Goal: Transaction & Acquisition: Book appointment/travel/reservation

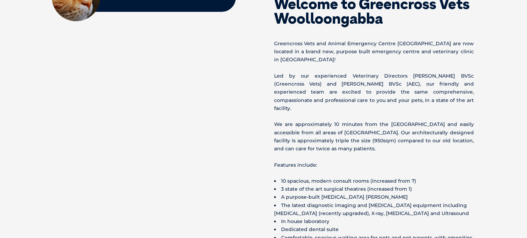
scroll to position [288, 0]
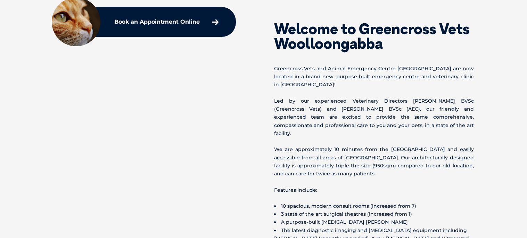
scroll to position [255, 0]
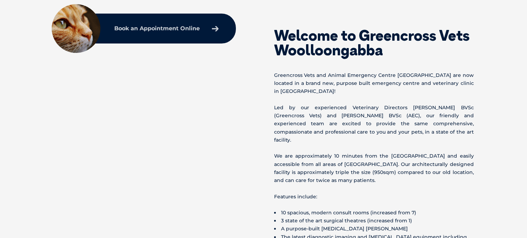
click at [200, 22] on link "Book an Appointment Online" at bounding box center [166, 28] width 111 height 13
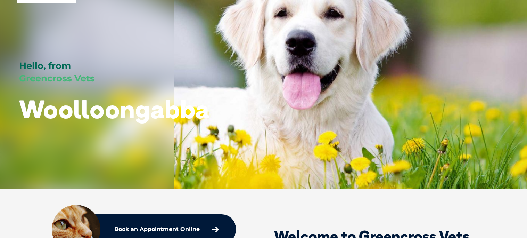
scroll to position [0, 0]
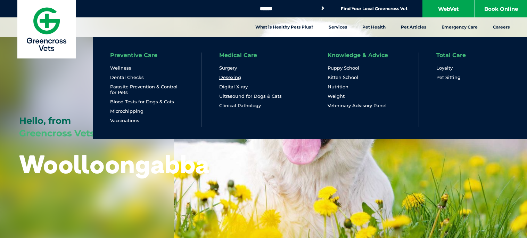
click at [223, 78] on link "Desexing" at bounding box center [230, 77] width 22 height 6
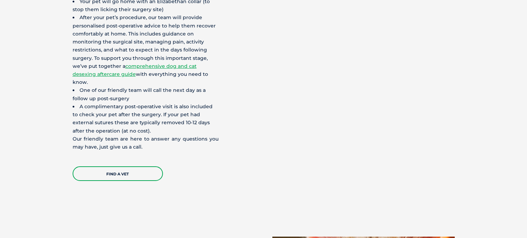
scroll to position [1749, 0]
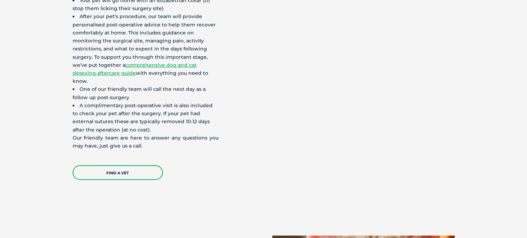
click at [132, 158] on div "Find a Vet" at bounding box center [146, 169] width 146 height 22
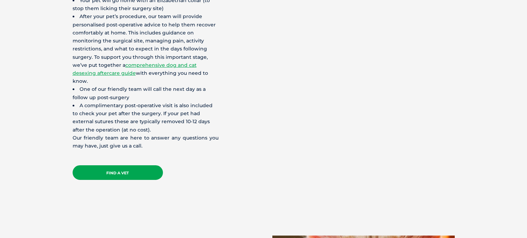
click at [136, 165] on link "Find a Vet" at bounding box center [118, 172] width 90 height 15
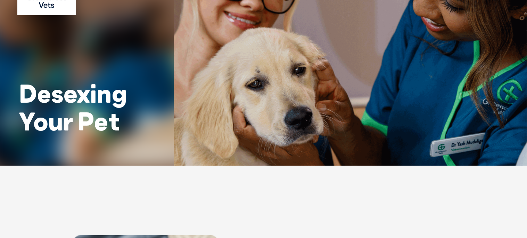
scroll to position [0, 0]
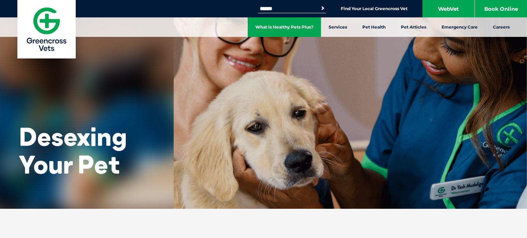
click at [288, 28] on link "What is Healthy Pets Plus?" at bounding box center [284, 26] width 73 height 19
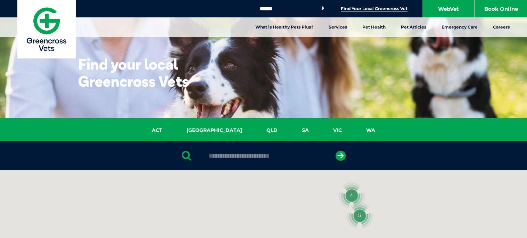
click at [254, 126] on link "QLD" at bounding box center [271, 130] width 35 height 8
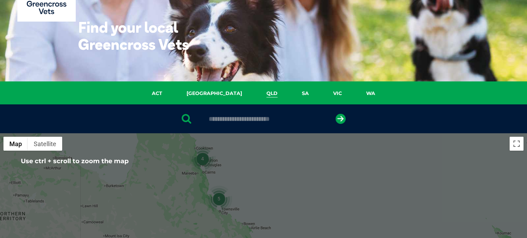
scroll to position [35, 0]
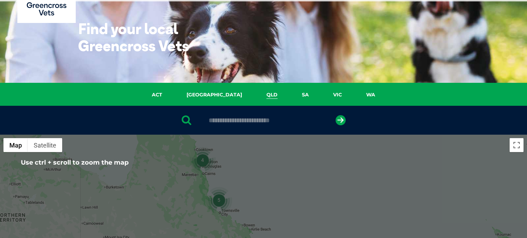
click at [243, 124] on div at bounding box center [263, 120] width 527 height 29
click at [235, 120] on input "text" at bounding box center [263, 120] width 116 height 7
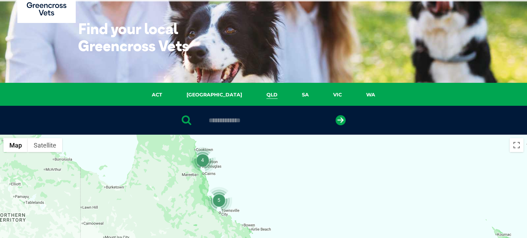
type input "**********"
click at [336, 115] on button "submit" at bounding box center [341, 120] width 10 height 10
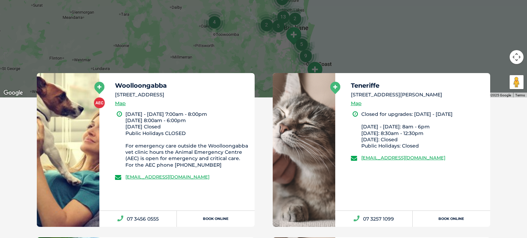
scroll to position [359, 0]
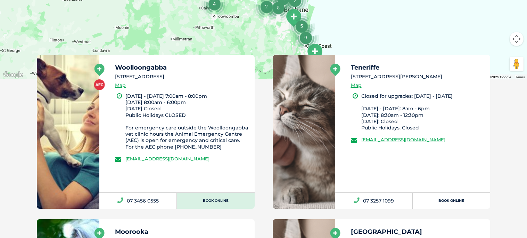
click at [225, 193] on link "Book Online" at bounding box center [216, 201] width 78 height 16
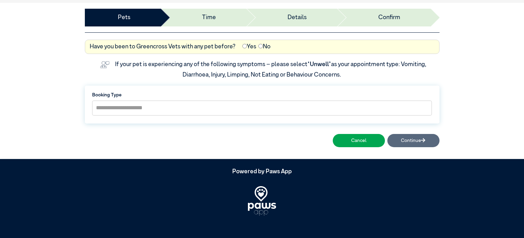
scroll to position [65, 0]
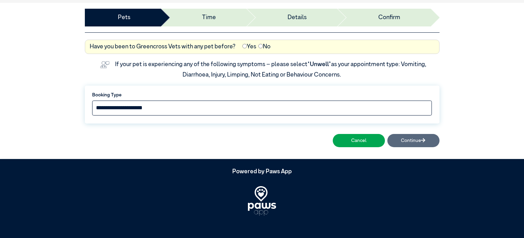
click at [243, 115] on select "**********" at bounding box center [262, 107] width 340 height 15
click at [217, 115] on select "**********" at bounding box center [262, 107] width 340 height 15
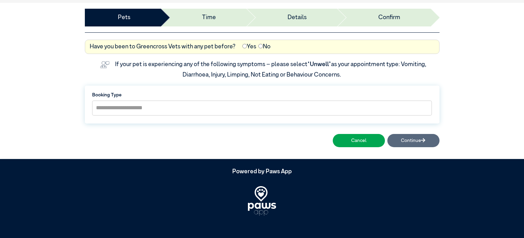
click at [439, 149] on div "Cancel Continue" at bounding box center [262, 140] width 355 height 18
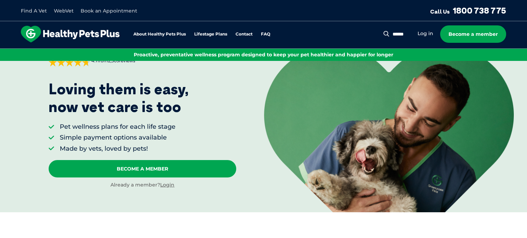
scroll to position [40, 0]
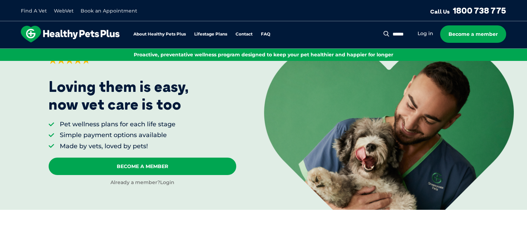
click at [167, 183] on link "Login" at bounding box center [167, 182] width 14 height 6
click at [433, 34] on link "Log in" at bounding box center [426, 33] width 16 height 7
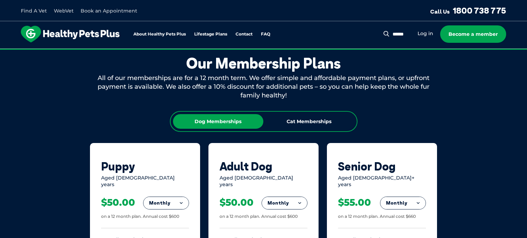
scroll to position [377, 0]
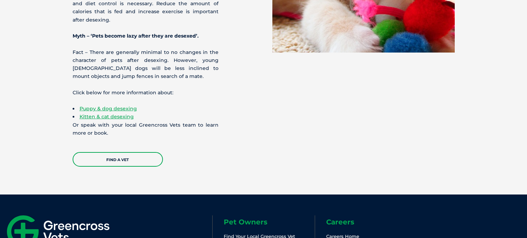
scroll to position [2115, 0]
